Goal: Task Accomplishment & Management: Manage account settings

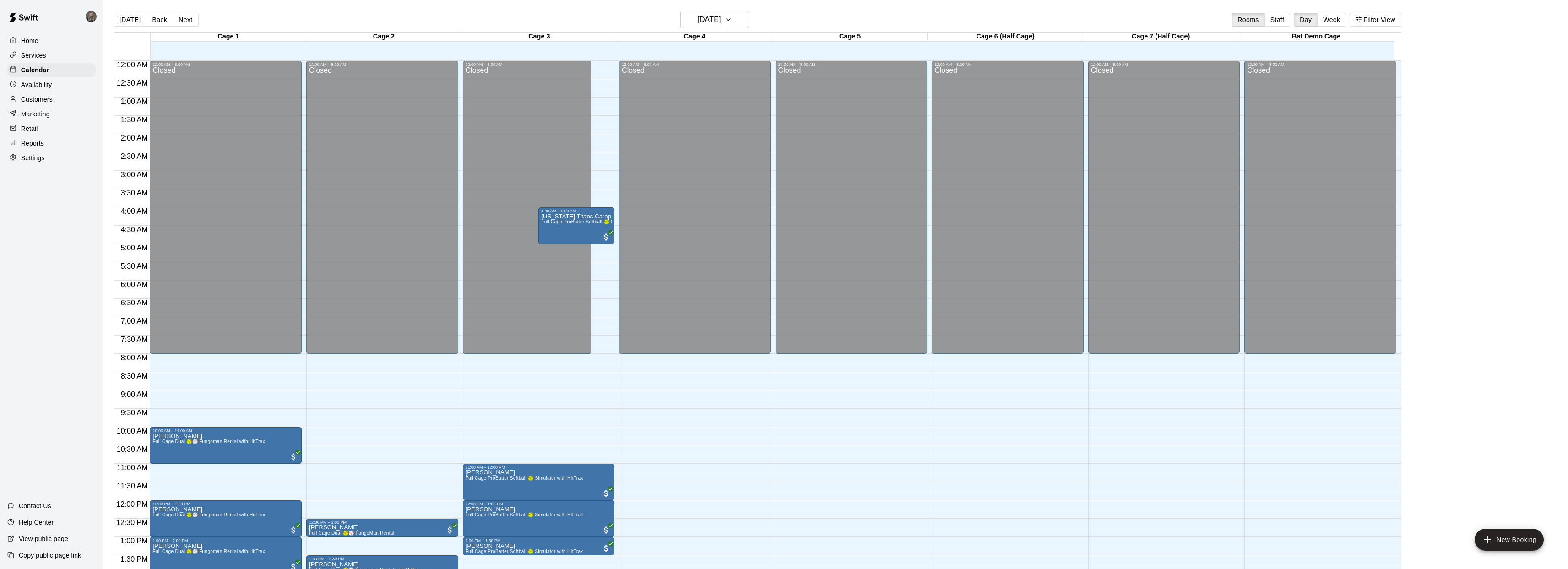
scroll to position [333, 0]
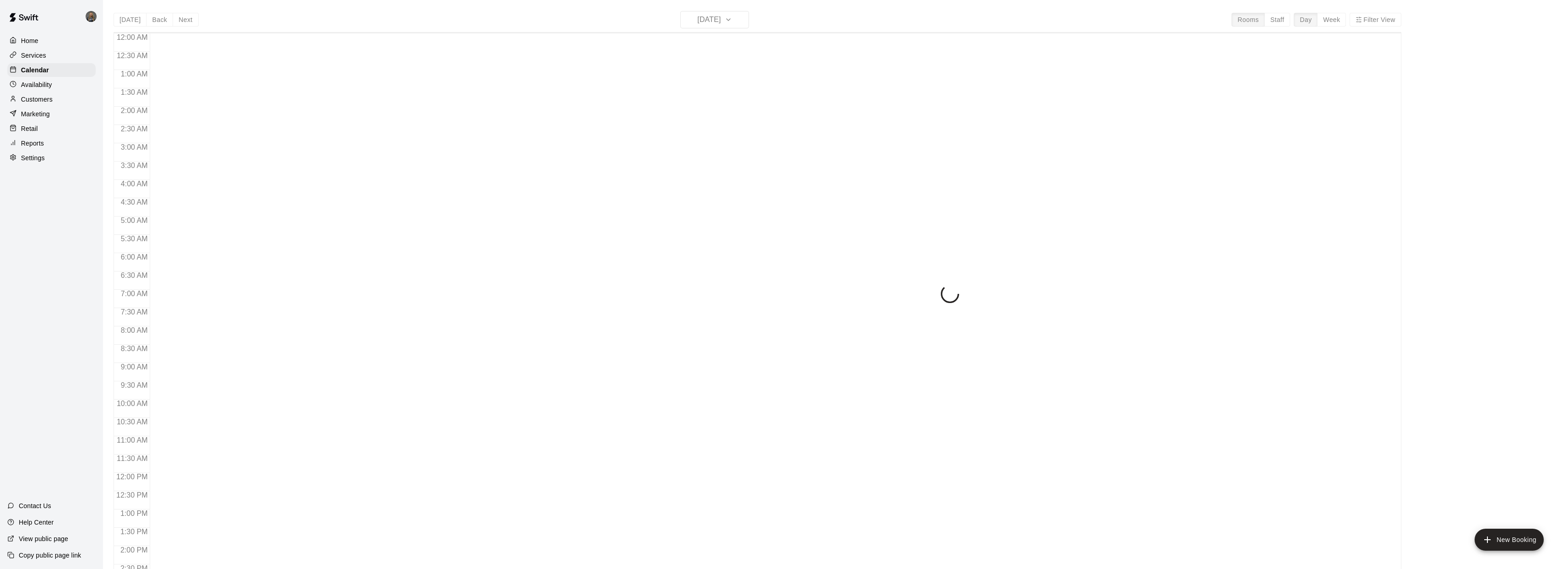
scroll to position [333, 0]
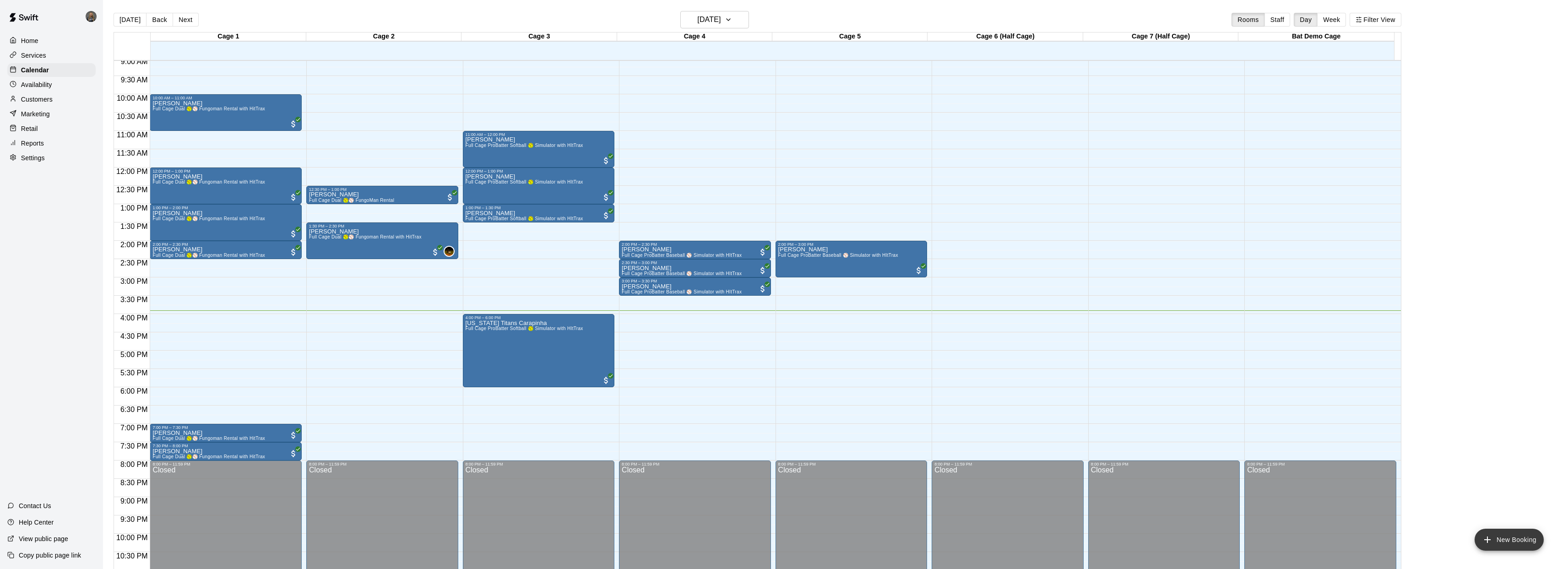
click at [1502, 534] on button "New Booking" at bounding box center [1508, 539] width 69 height 22
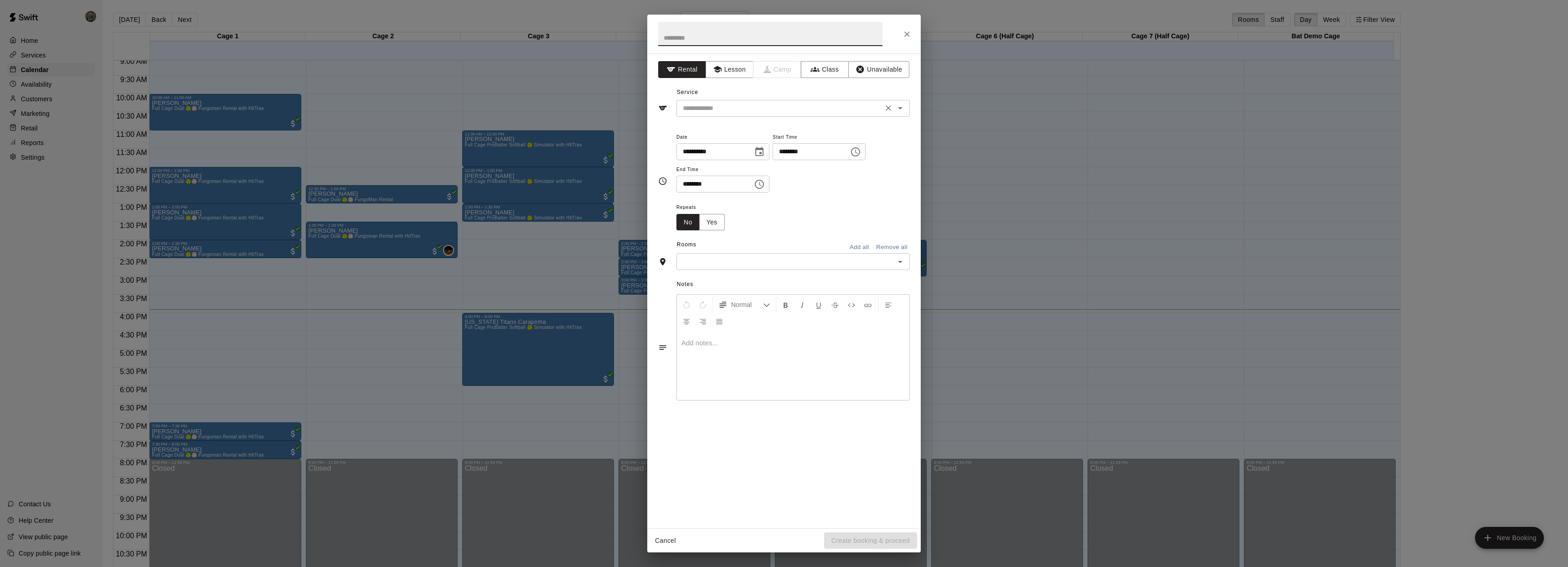
click at [764, 104] on input "text" at bounding box center [779, 108] width 201 height 11
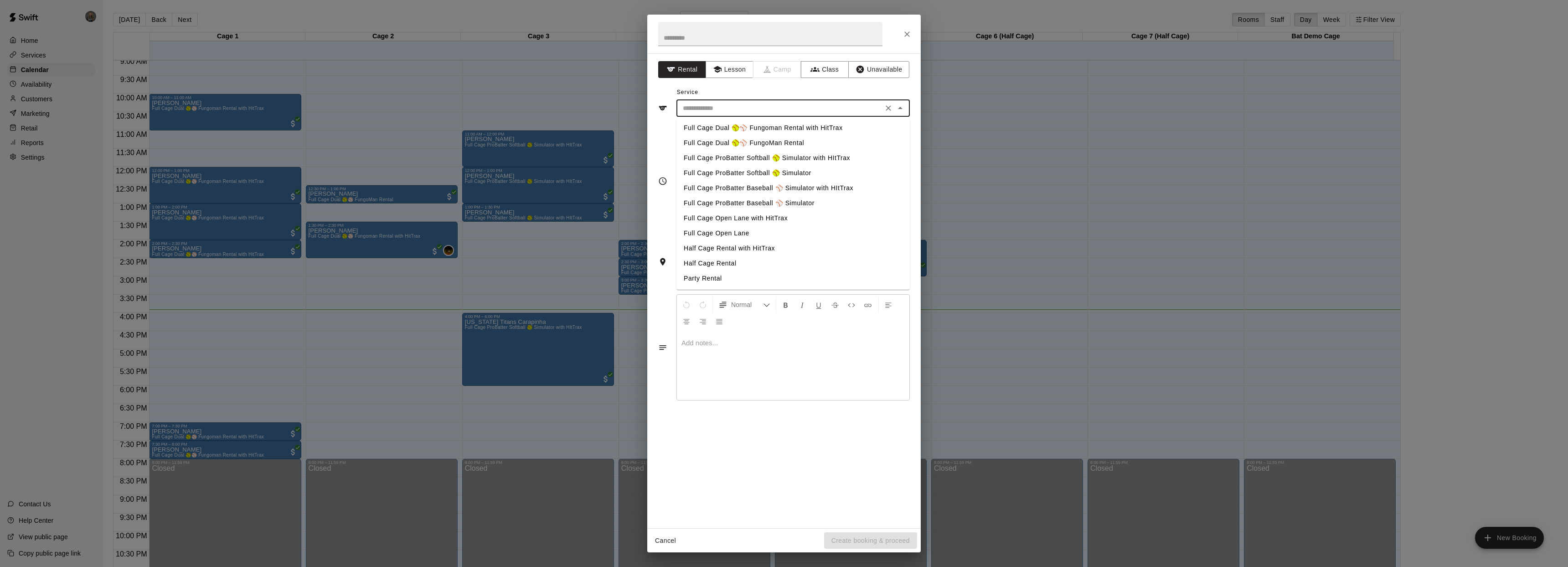
click at [733, 187] on li "Full Cage ProBatter Baseball ⚾ Simulator with HItTrax" at bounding box center [793, 188] width 234 height 15
type input "**********"
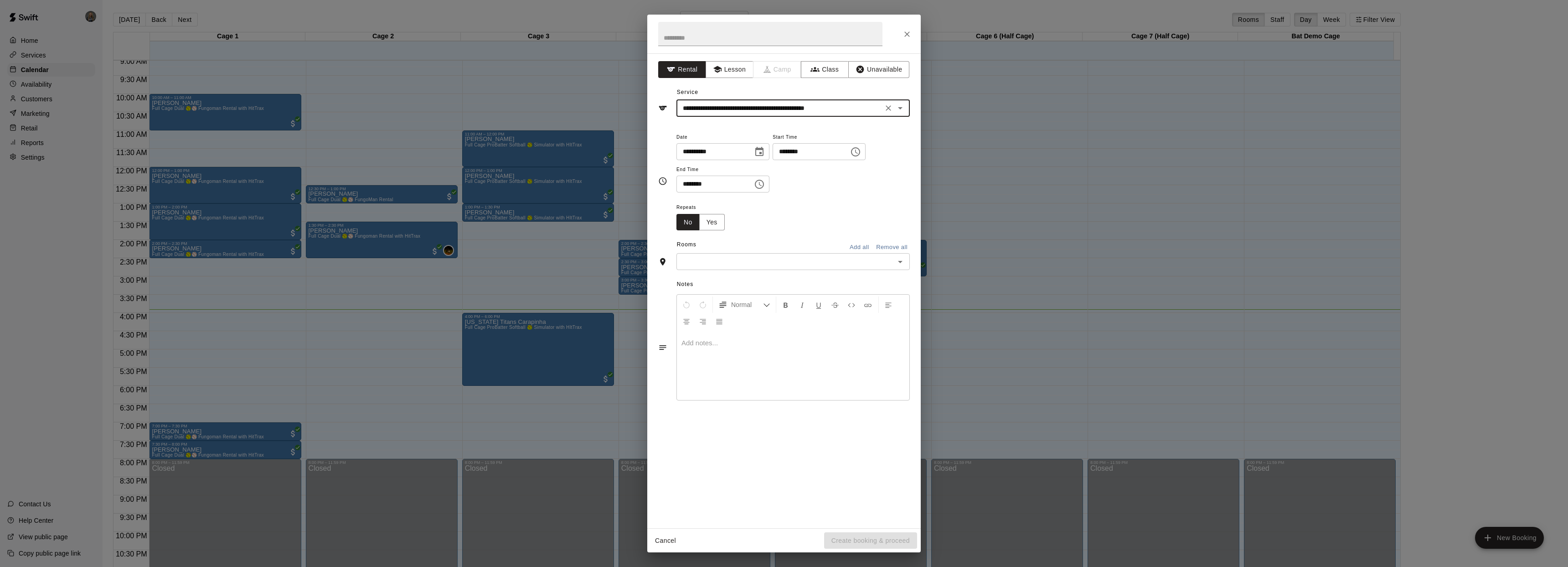
click at [861, 151] on icon "Choose time, selected time is 3:00 PM" at bounding box center [856, 152] width 11 height 11
click at [914, 122] on div "**********" at bounding box center [784, 290] width 273 height 475
click at [934, 116] on div "**********" at bounding box center [784, 283] width 1568 height 567
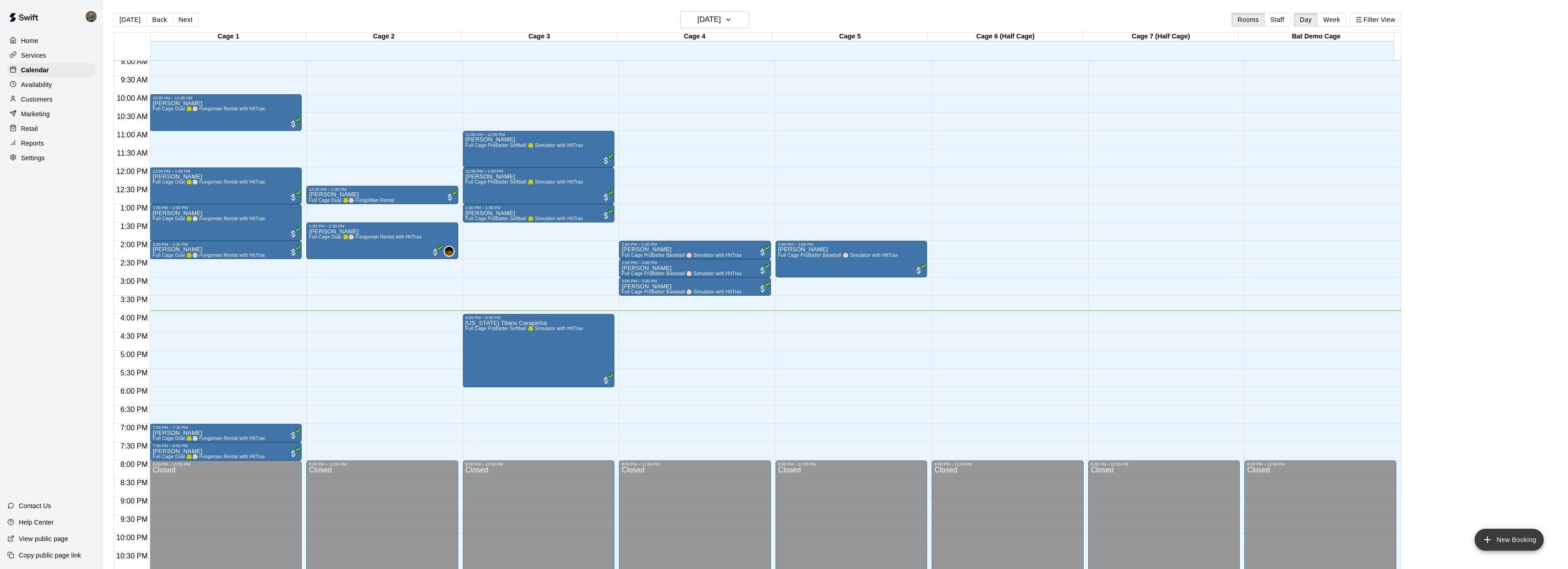
click at [1516, 542] on button "New Booking" at bounding box center [1508, 539] width 69 height 22
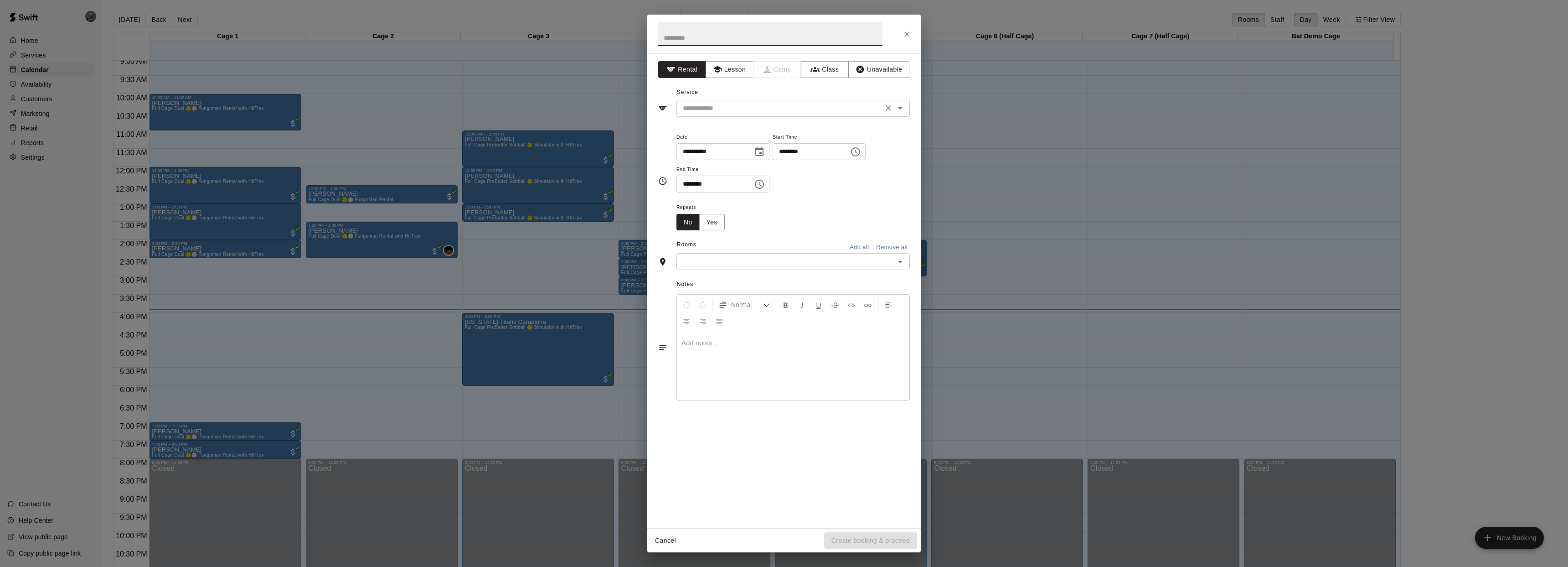
click at [757, 108] on input "text" at bounding box center [779, 108] width 201 height 11
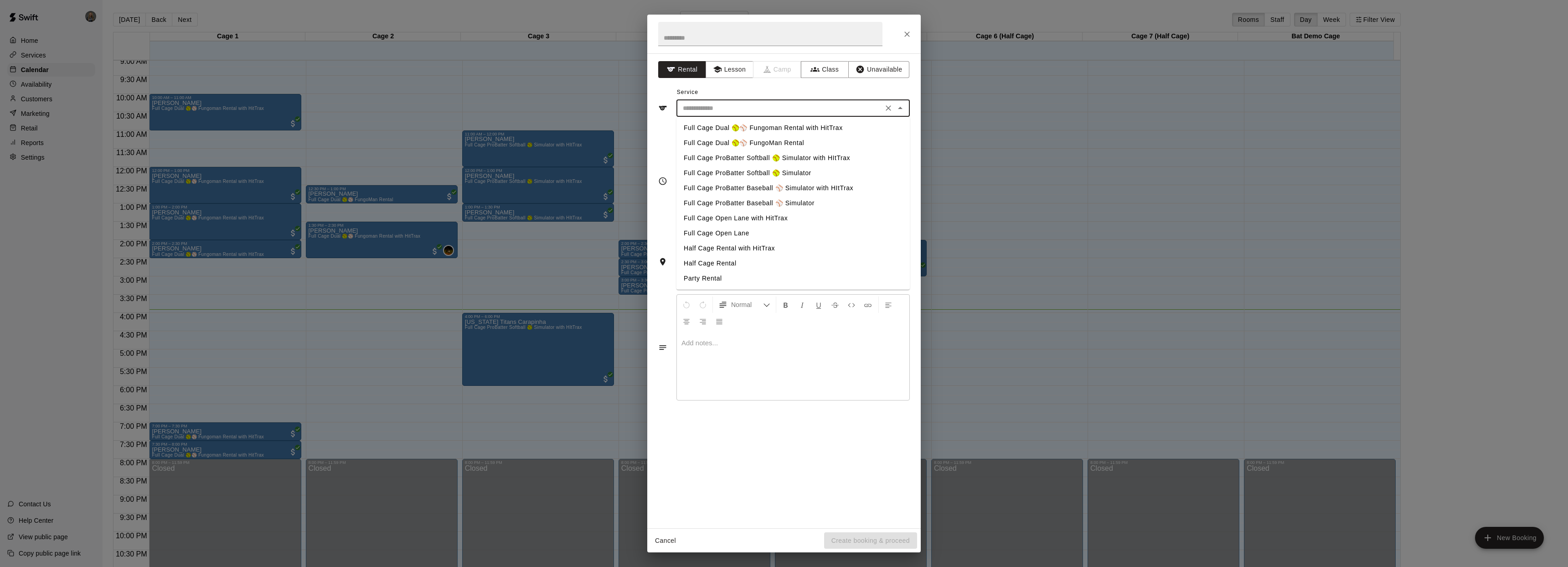
click at [761, 187] on li "Full Cage ProBatter Baseball ⚾ Simulator with HItTrax" at bounding box center [793, 188] width 234 height 15
type input "**********"
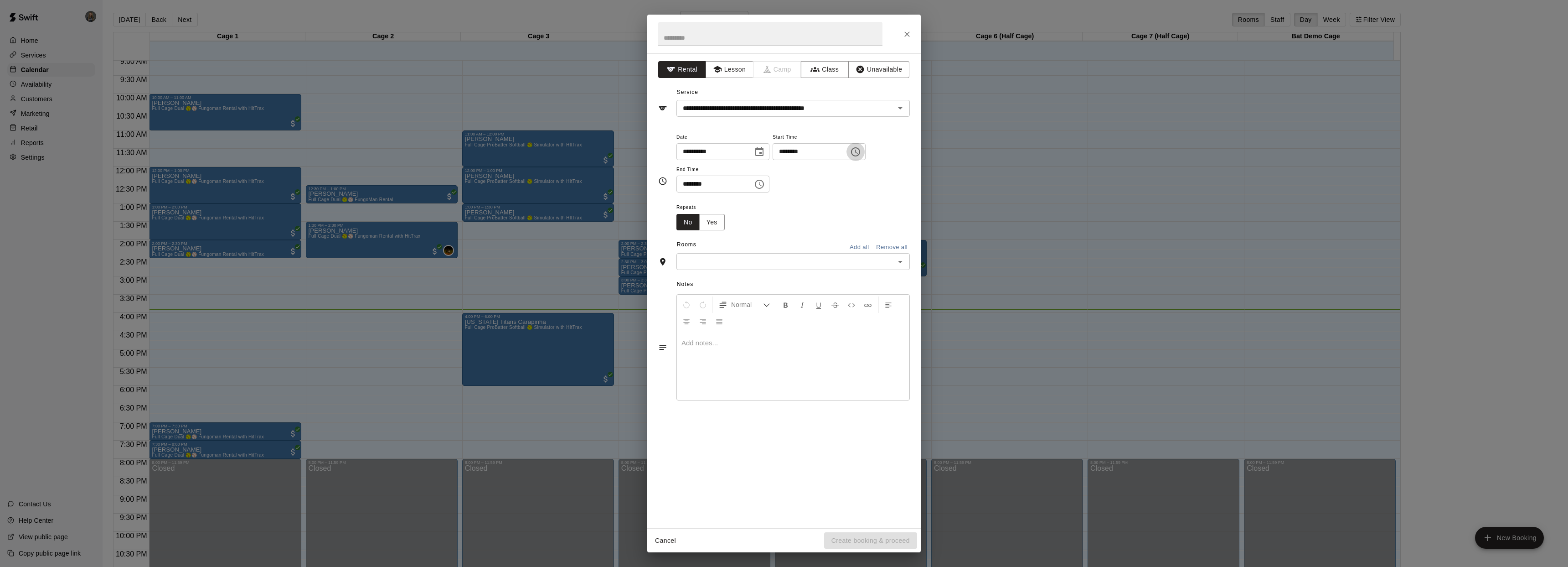
click at [858, 151] on icon "Choose time, selected time is 3:00 PM" at bounding box center [856, 152] width 11 height 11
click at [786, 187] on li "04" at bounding box center [788, 188] width 22 height 17
type input "********"
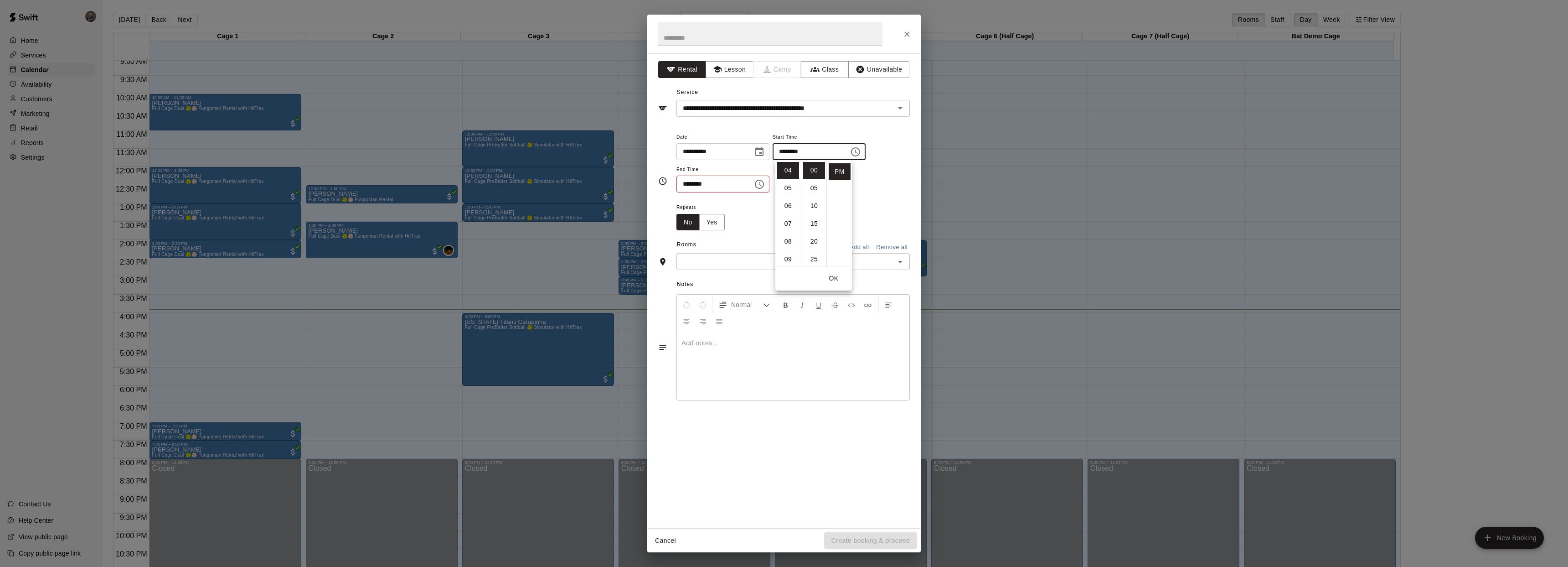
click at [904, 208] on div "Repeats No Yes" at bounding box center [793, 216] width 234 height 29
click at [764, 184] on icon "Choose time, selected time is 3:30 PM" at bounding box center [759, 184] width 9 height 9
click at [692, 222] on li "04" at bounding box center [689, 220] width 22 height 17
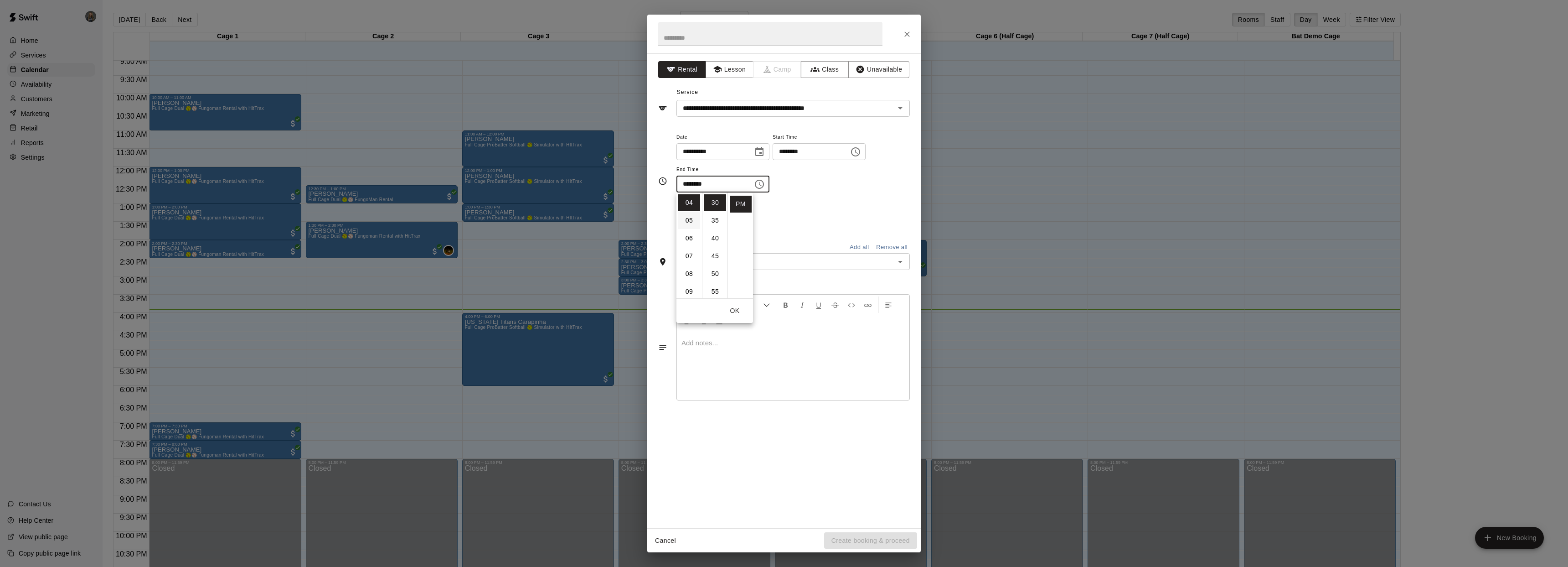
click at [689, 221] on li "05" at bounding box center [689, 220] width 22 height 17
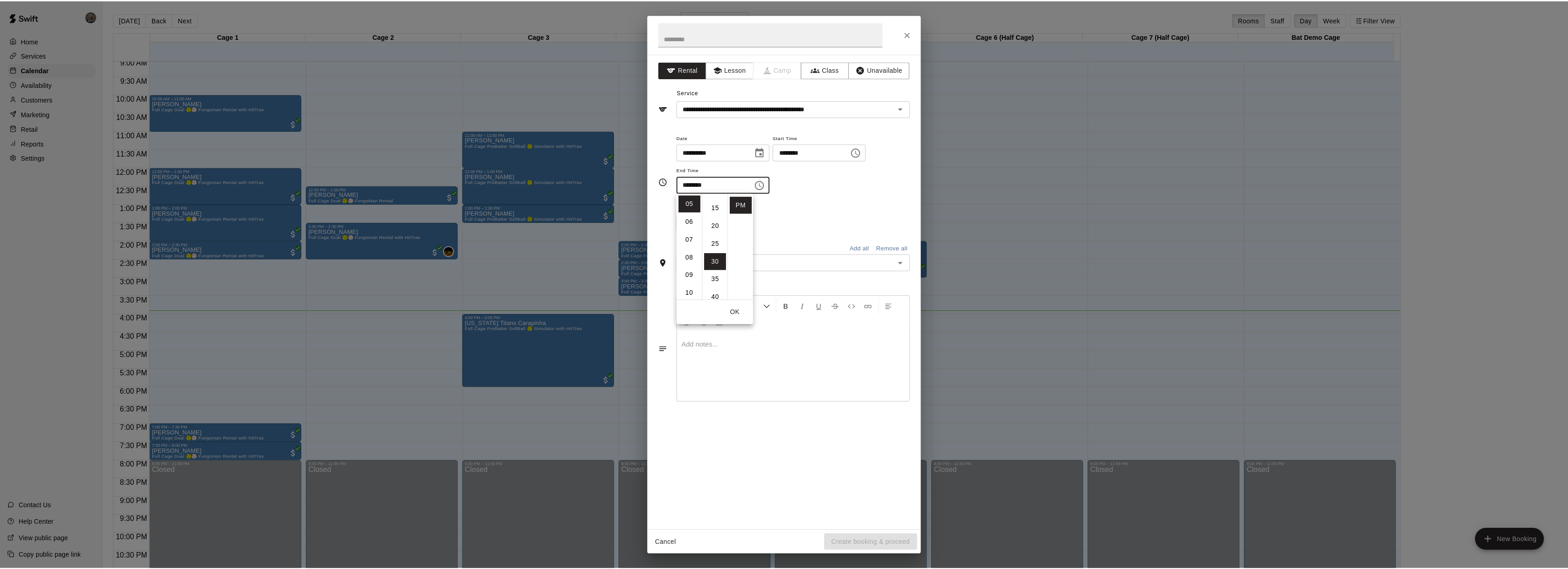
scroll to position [0, 0]
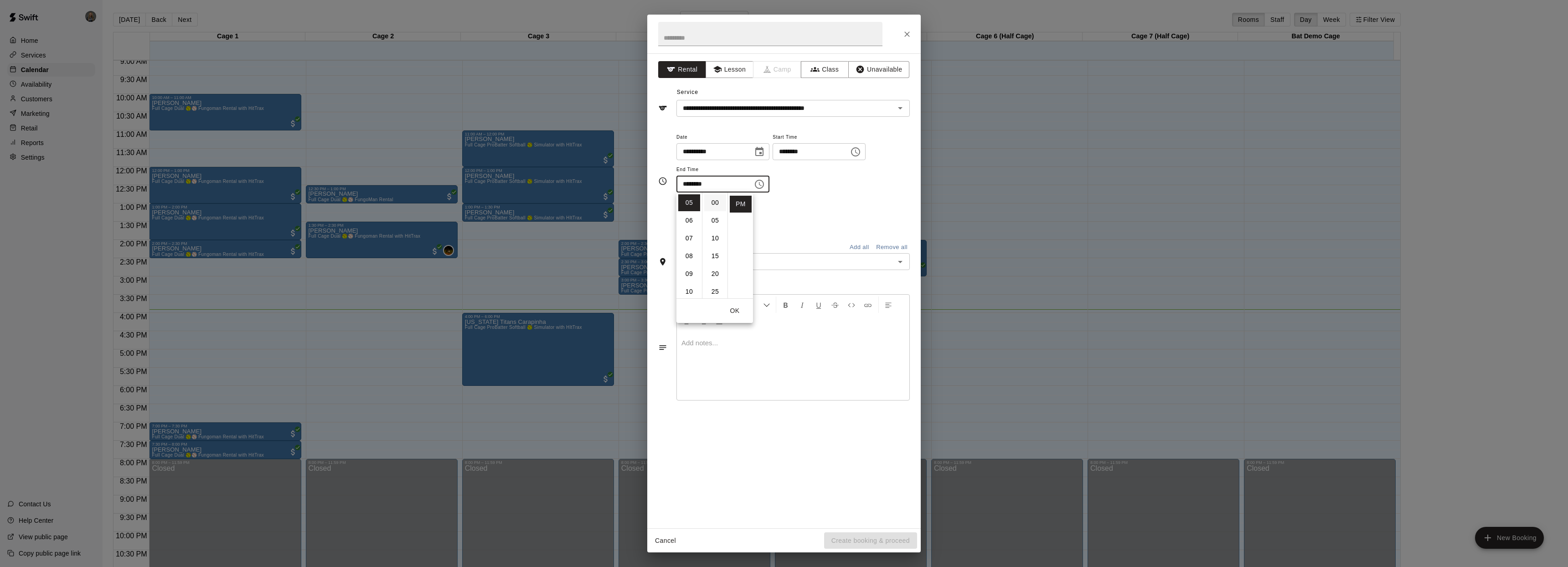
click at [717, 201] on li "00" at bounding box center [714, 202] width 22 height 17
type input "********"
click at [811, 204] on div "Repeats No Yes" at bounding box center [793, 216] width 234 height 29
click at [767, 262] on input "text" at bounding box center [785, 261] width 213 height 11
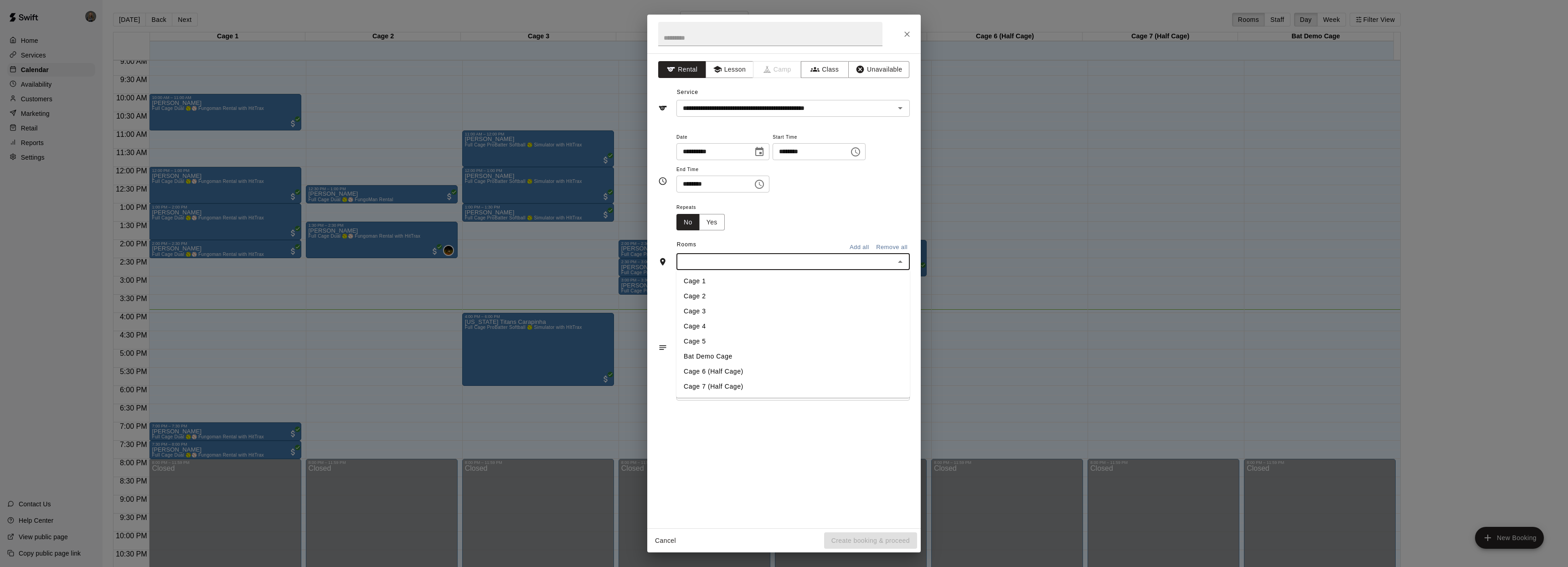
click at [732, 326] on li "Cage 4" at bounding box center [793, 326] width 234 height 15
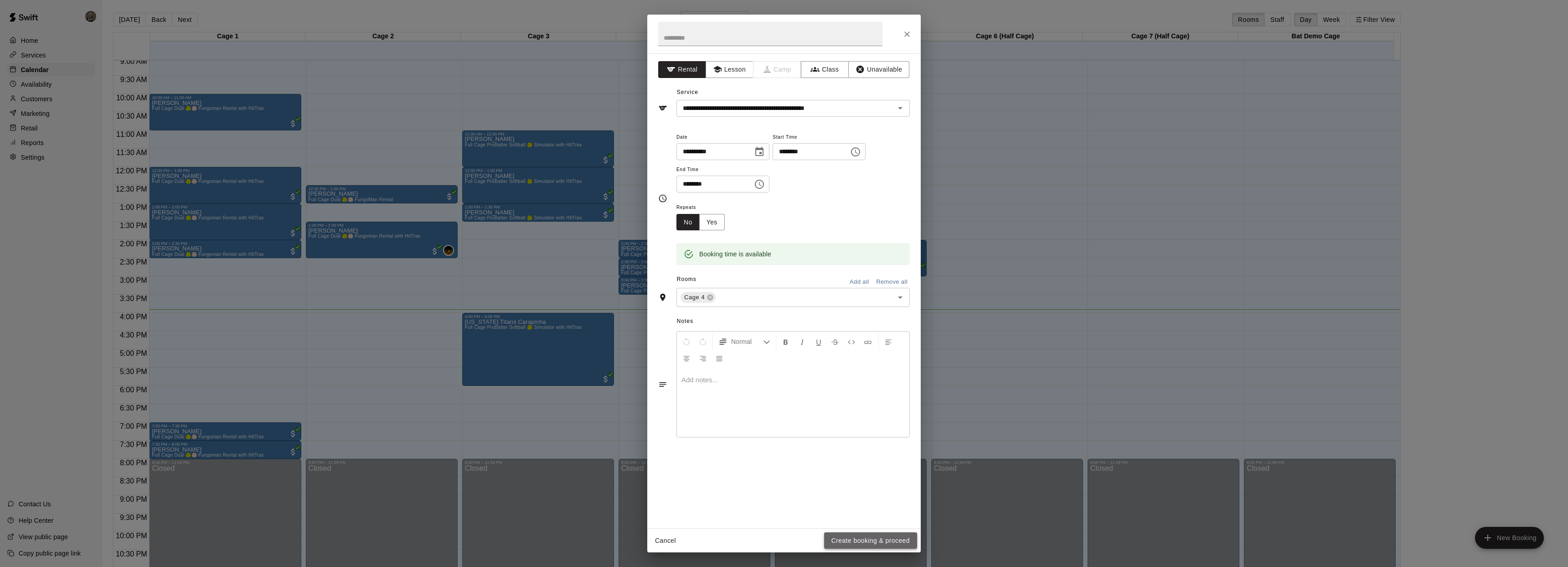
click at [867, 535] on button "Create booking & proceed" at bounding box center [870, 540] width 93 height 17
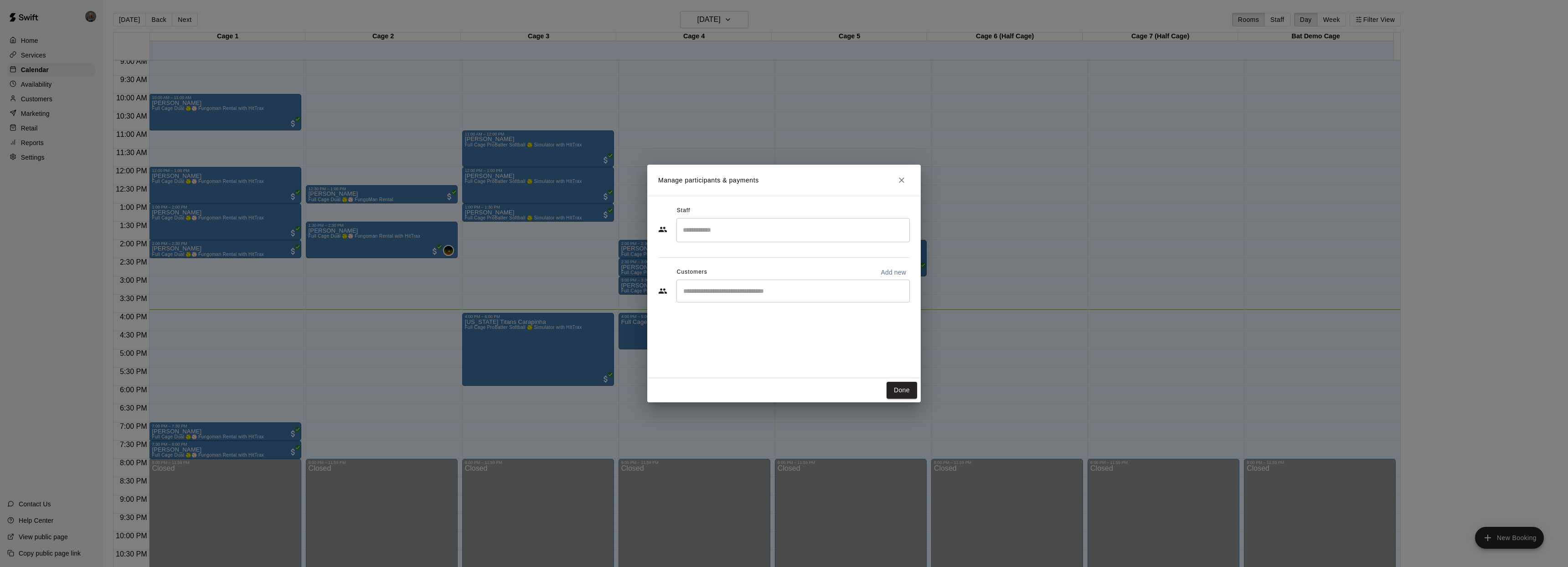
click at [724, 229] on input "Search staff" at bounding box center [793, 231] width 226 height 16
click at [750, 323] on div "[PERSON_NAME] Staff" at bounding box center [798, 324] width 196 height 18
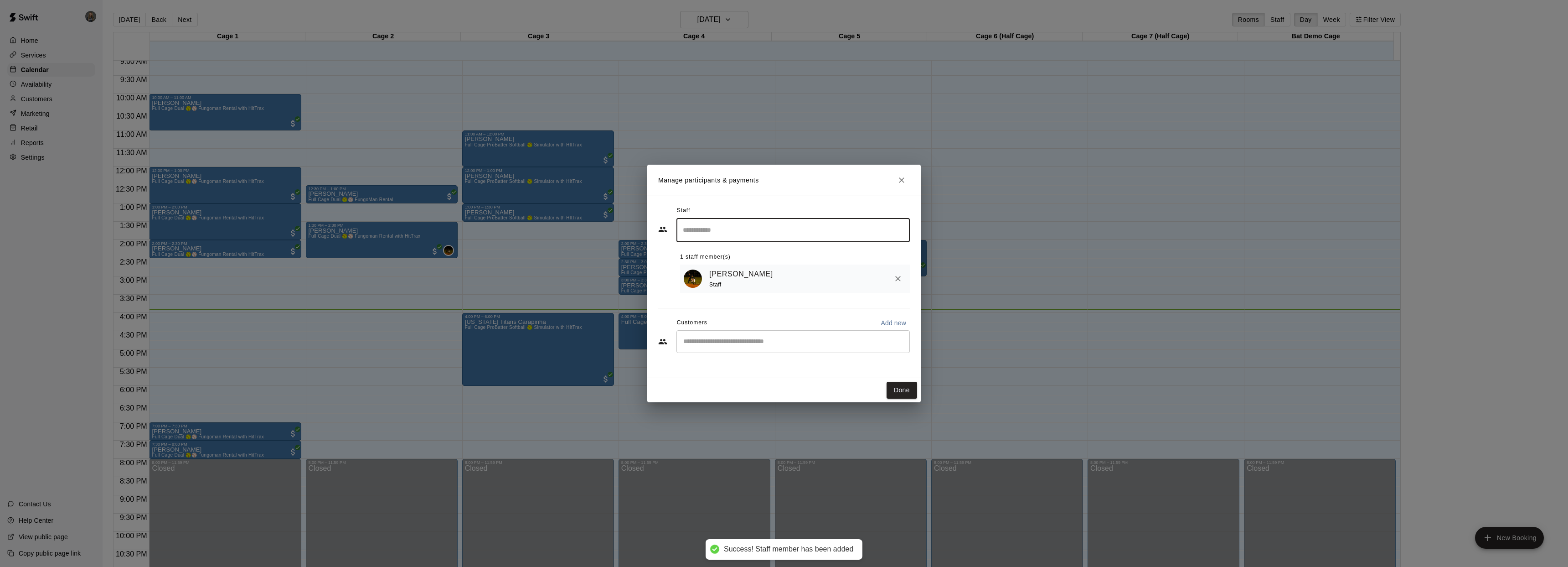
click at [779, 340] on input "Start typing to search customers..." at bounding box center [793, 341] width 226 height 9
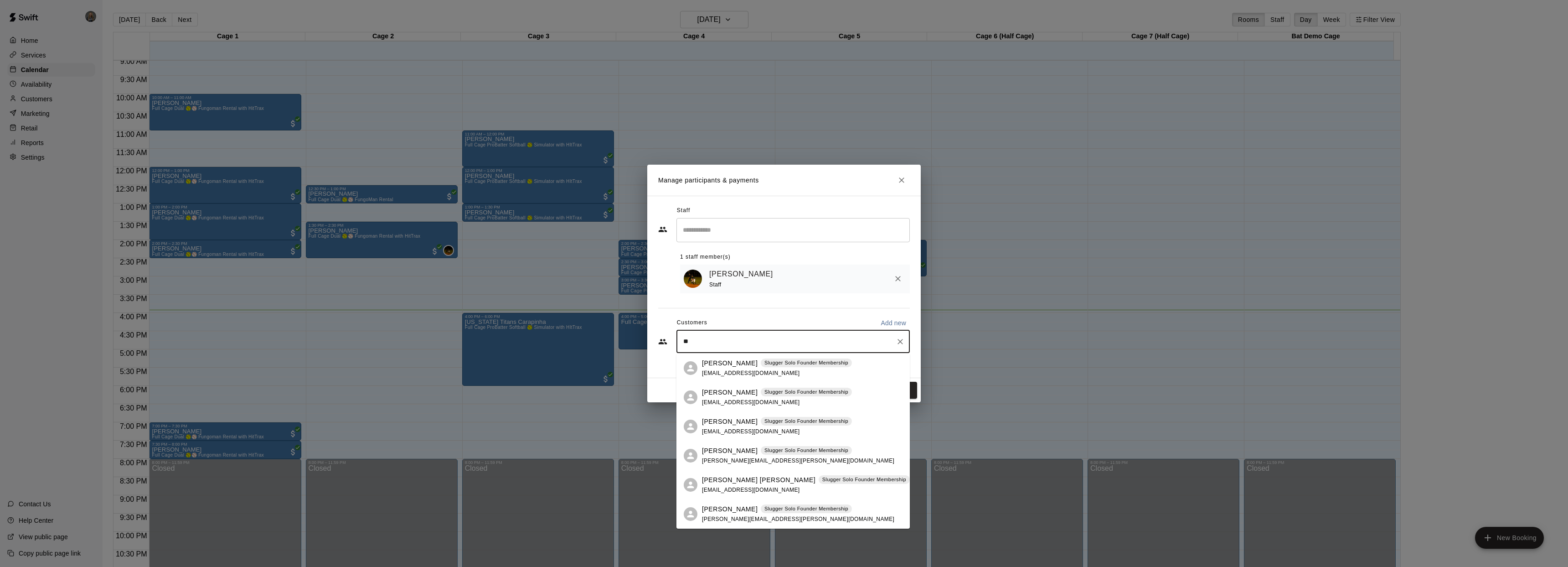
type input "*"
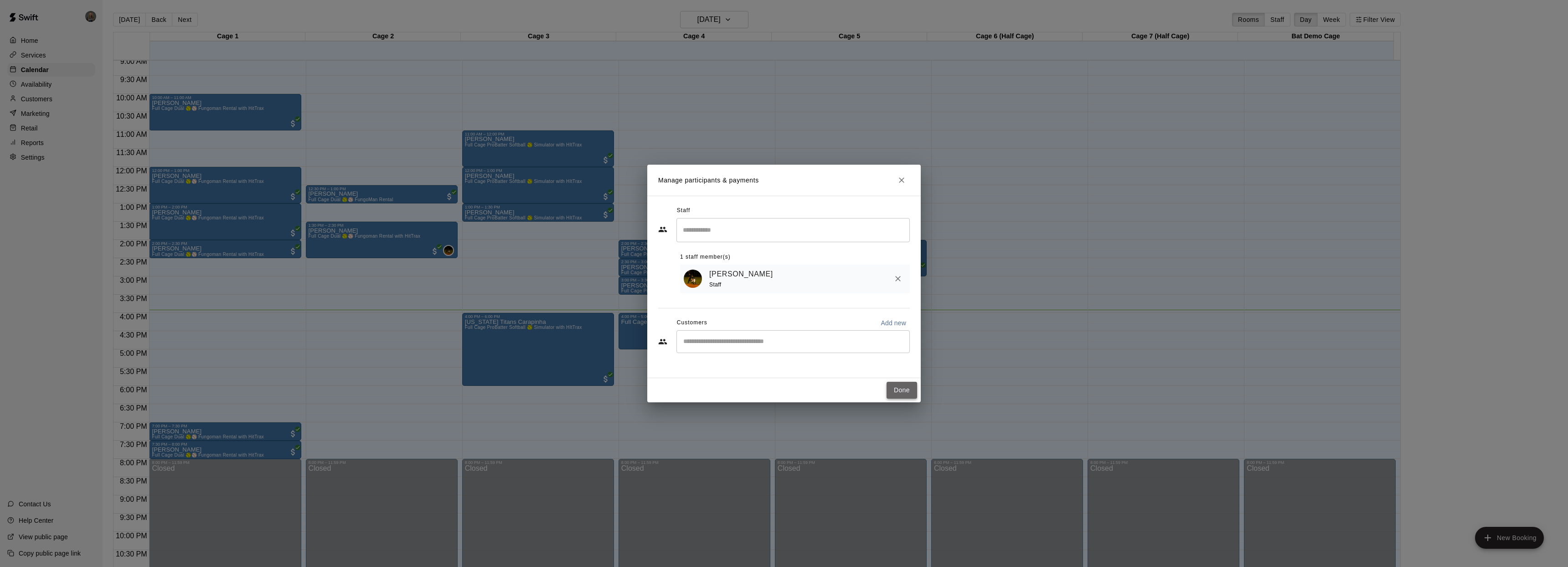
click at [907, 390] on button "Done" at bounding box center [902, 390] width 31 height 17
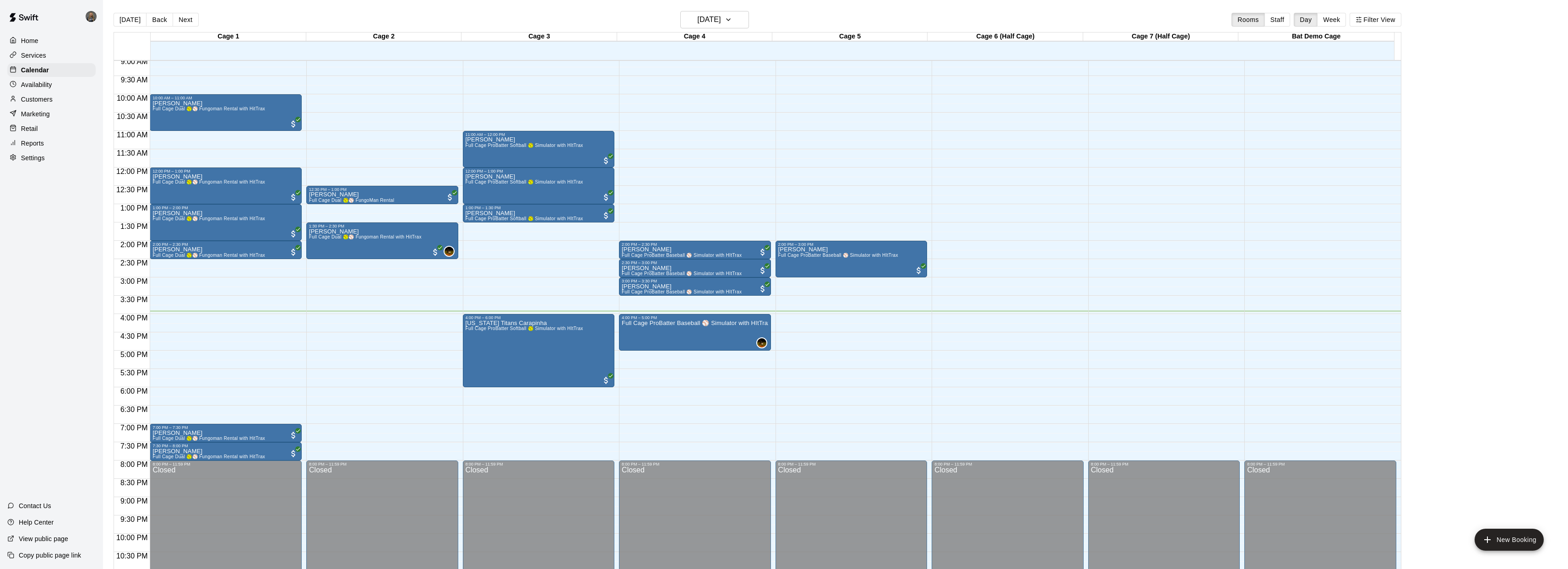
click at [51, 101] on p "Customers" at bounding box center [37, 99] width 32 height 9
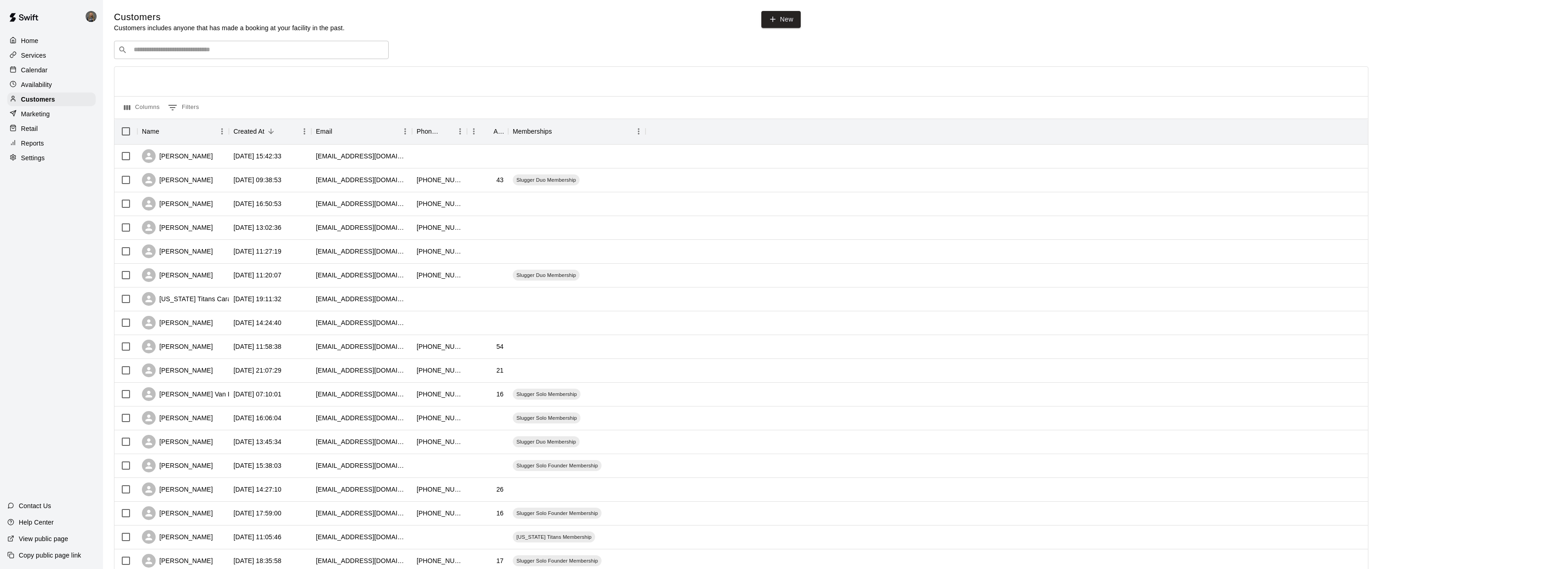
click at [265, 46] on input "Search customers by name or email" at bounding box center [257, 50] width 253 height 9
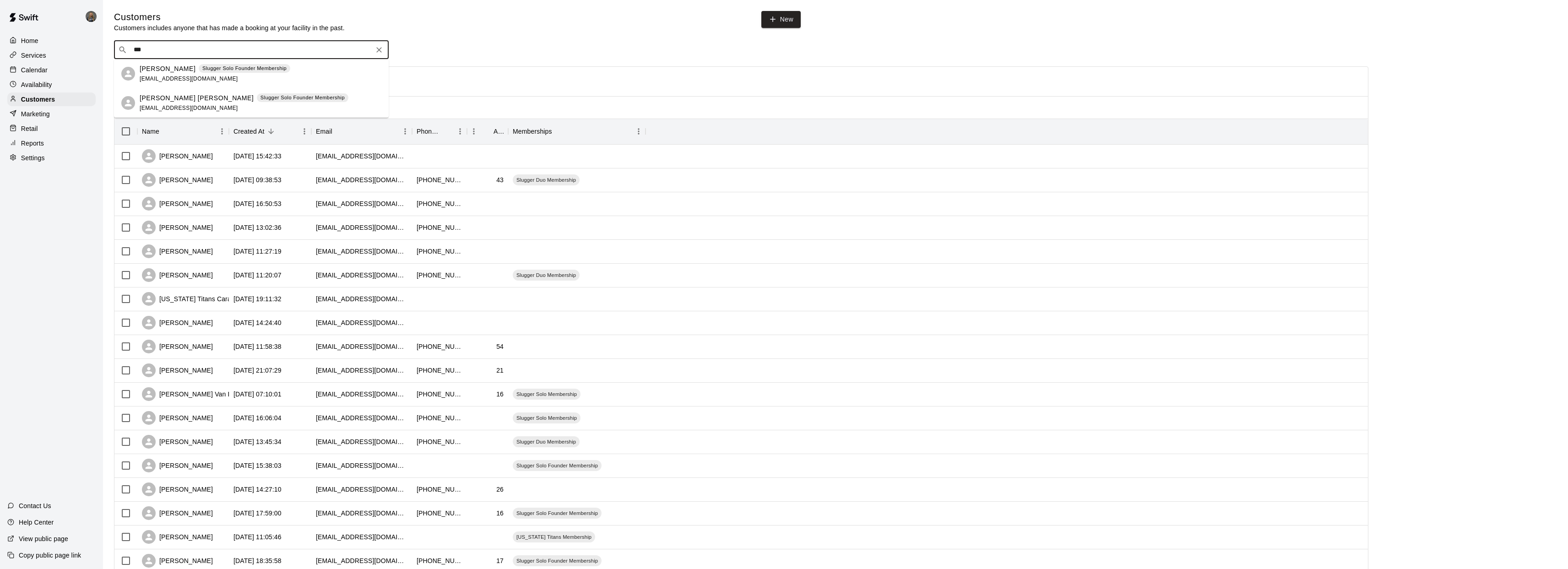
type input "***"
click at [57, 74] on div "Calendar" at bounding box center [51, 70] width 88 height 14
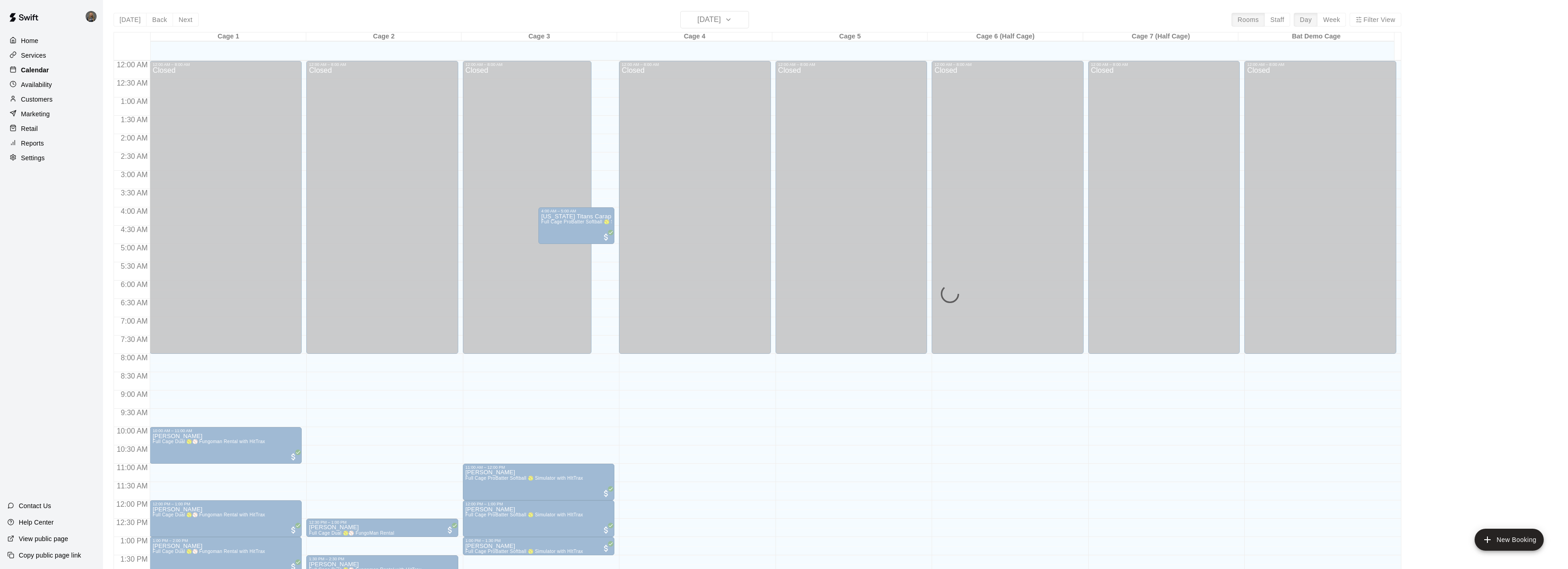
scroll to position [333, 0]
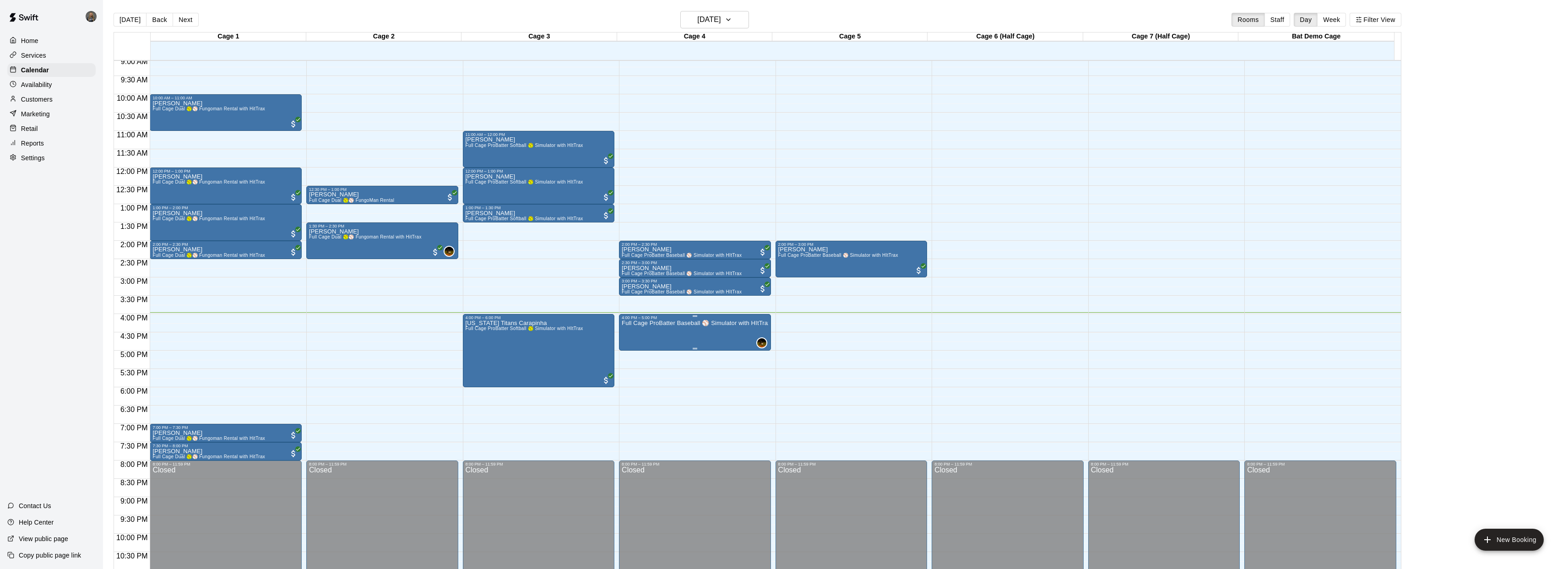
click at [631, 354] on img "edit" at bounding box center [631, 351] width 11 height 11
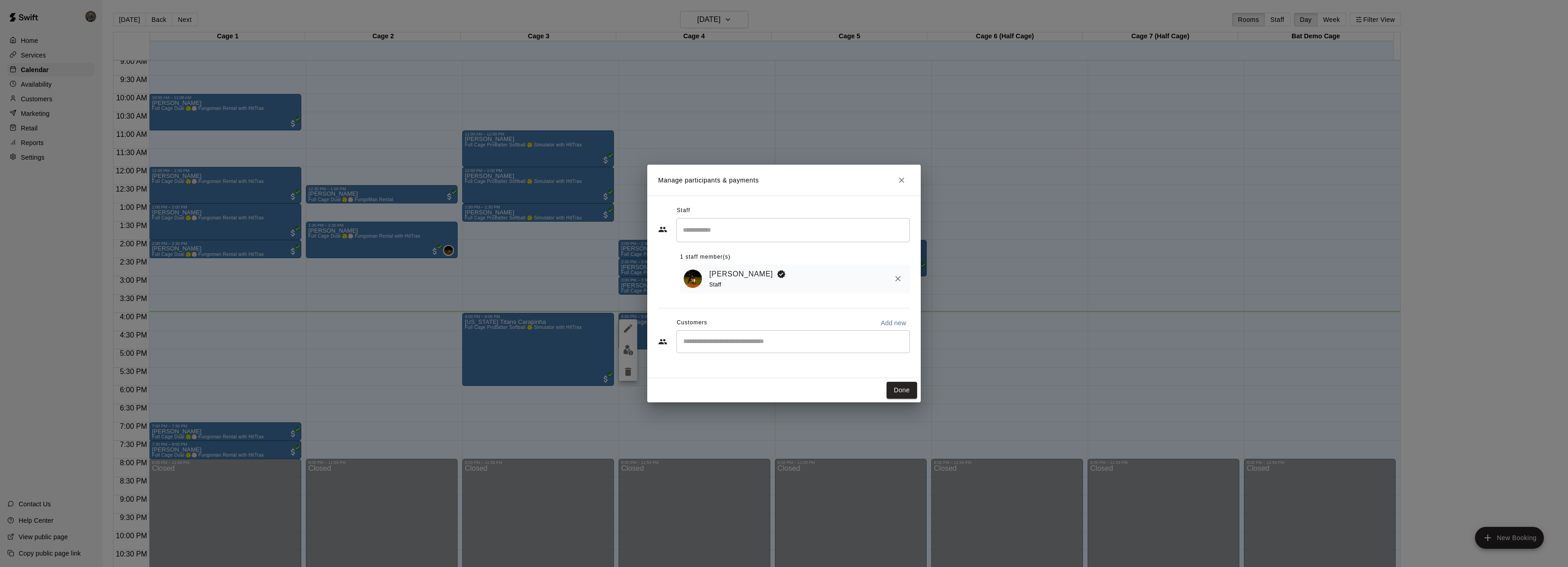
click at [715, 340] on input "Start typing to search customers..." at bounding box center [793, 341] width 226 height 9
type input "****"
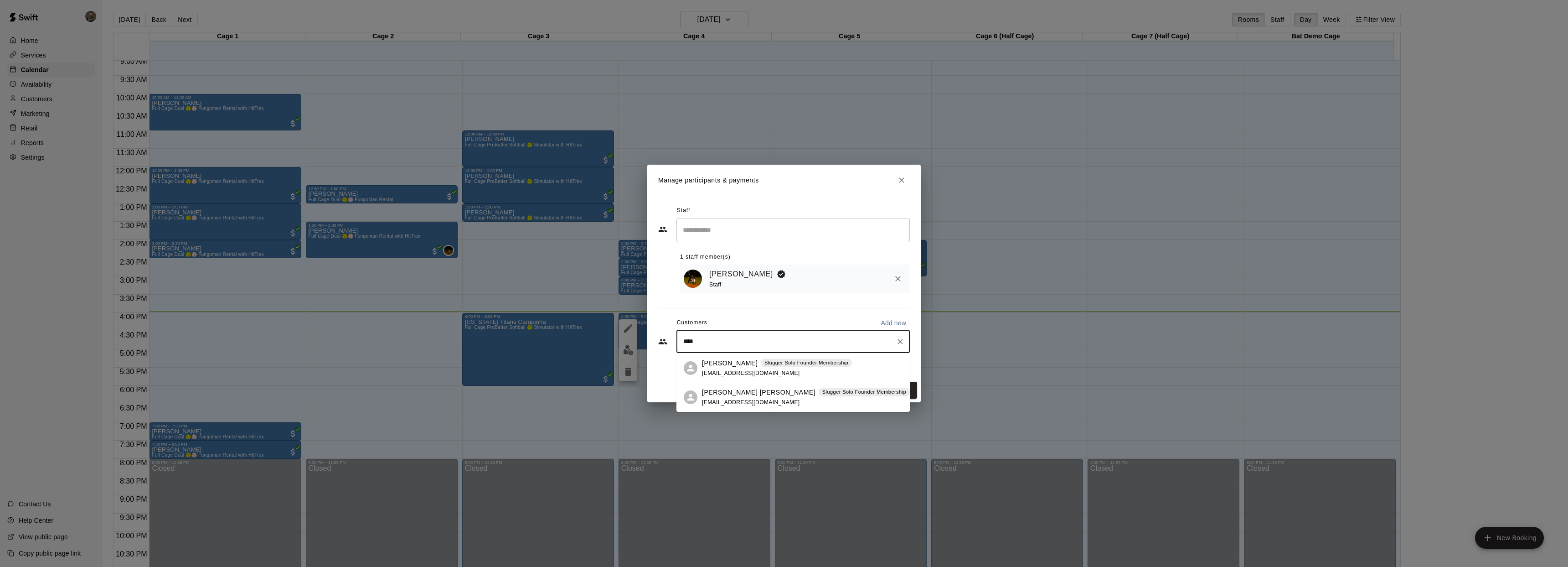
click at [706, 333] on div "**** ​" at bounding box center [793, 341] width 234 height 23
click at [726, 396] on p "[PERSON_NAME] [PERSON_NAME]" at bounding box center [758, 392] width 113 height 10
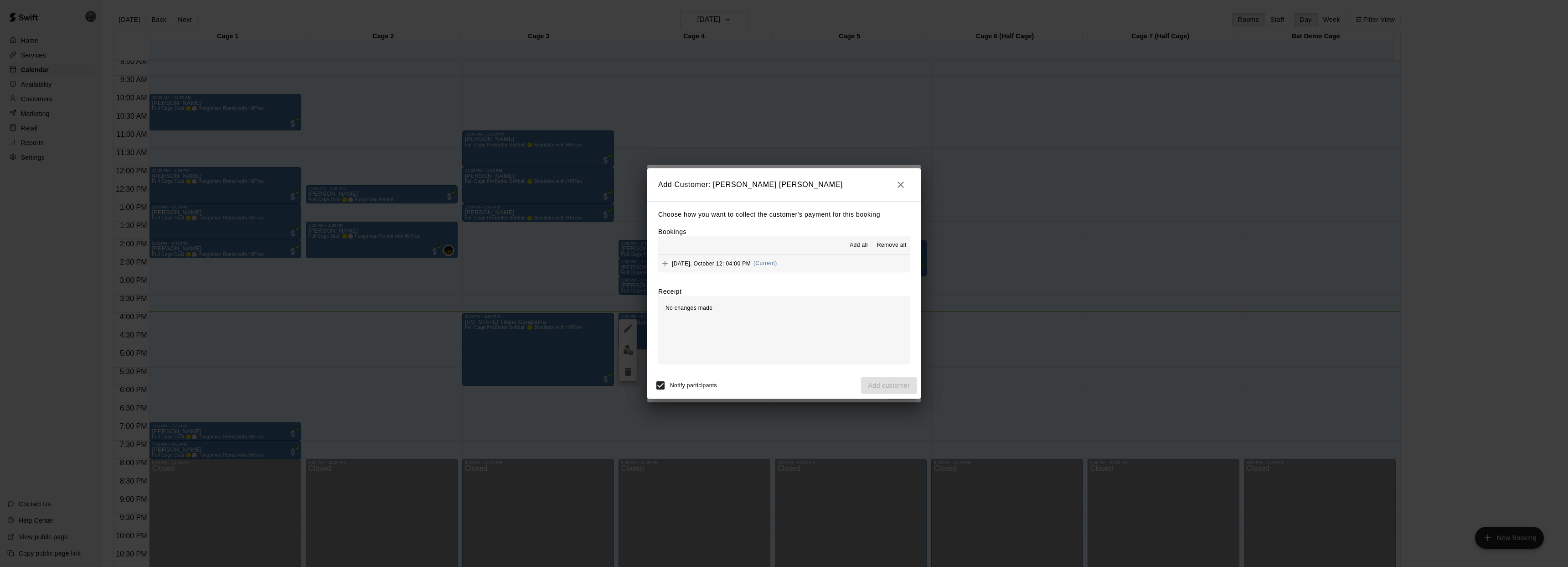
click at [692, 264] on span "[DATE], October 12: 04:00 PM" at bounding box center [711, 263] width 79 height 6
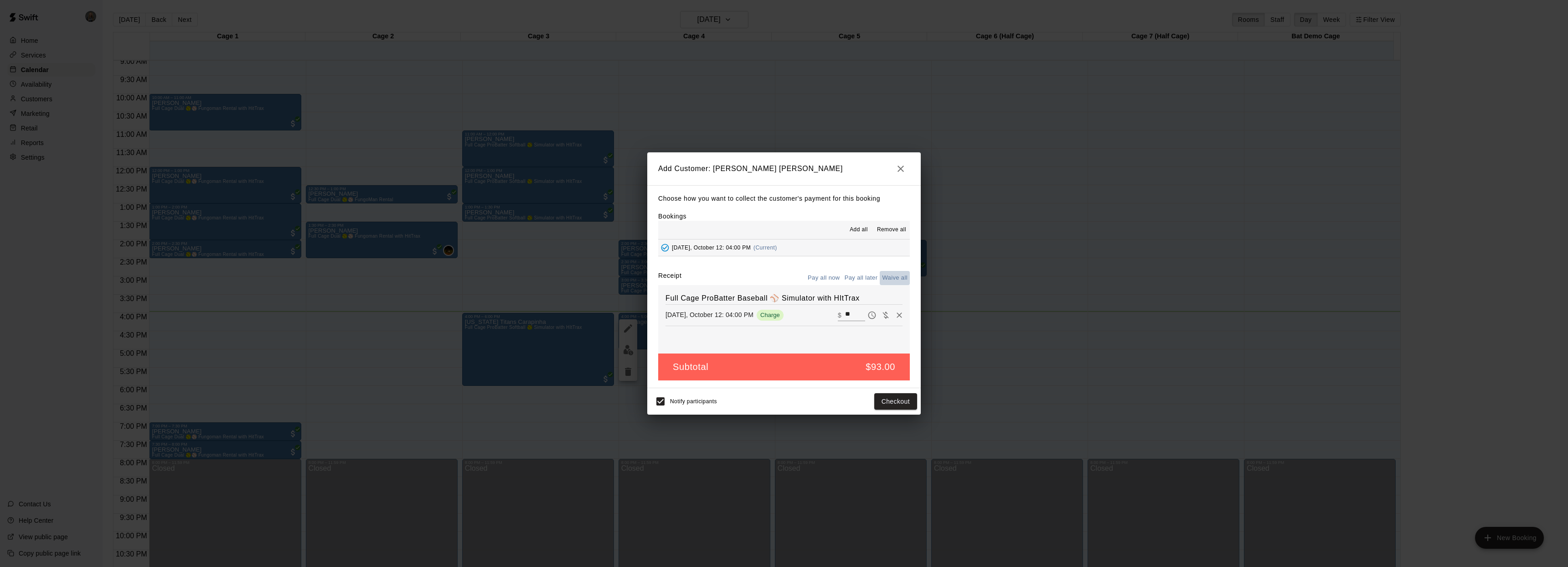
click at [892, 279] on button "Waive all" at bounding box center [894, 277] width 30 height 14
type input "*"
click at [887, 401] on button "Add customer" at bounding box center [888, 401] width 56 height 17
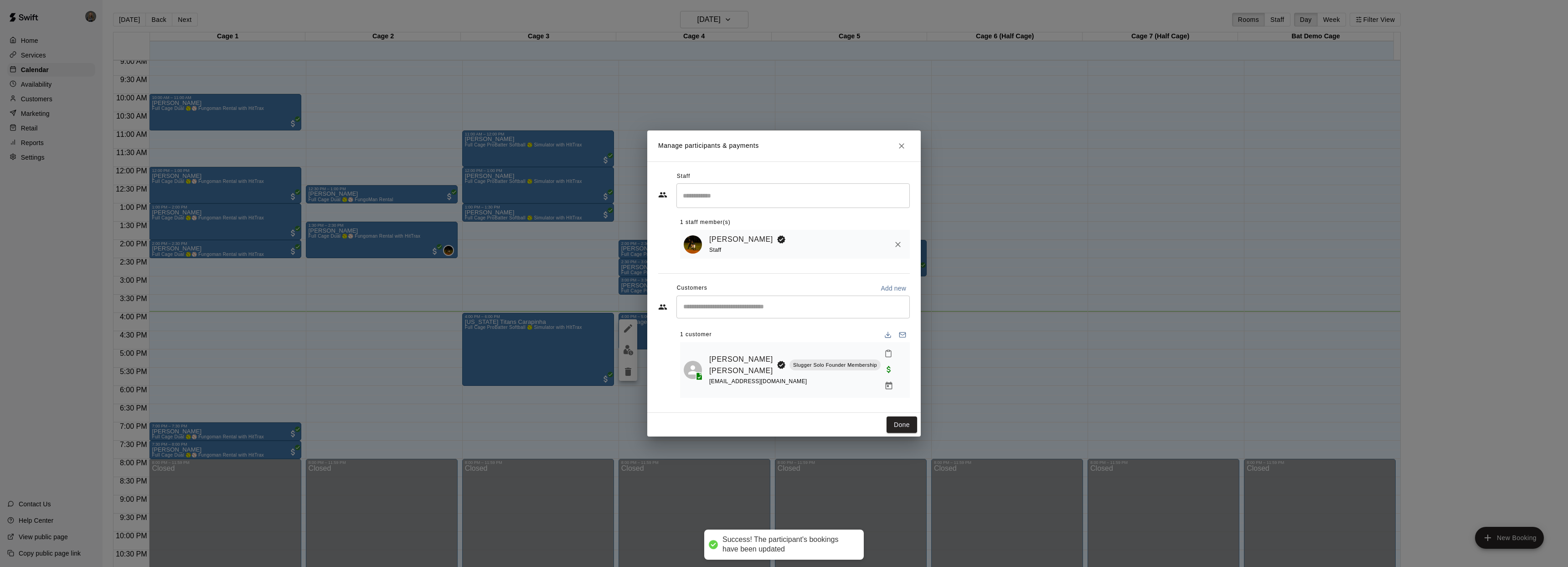
click at [909, 404] on div "Staff ​ 1 staff member(s) [PERSON_NAME] Staff Customers Add new ​ 1 customer [P…" at bounding box center [784, 287] width 273 height 252
click at [904, 417] on button "Done" at bounding box center [902, 425] width 31 height 17
